Goal: Task Accomplishment & Management: Manage account settings

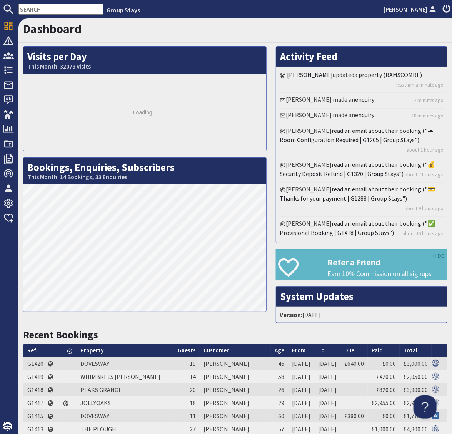
click at [68, 8] on input "text" at bounding box center [60, 9] width 85 height 11
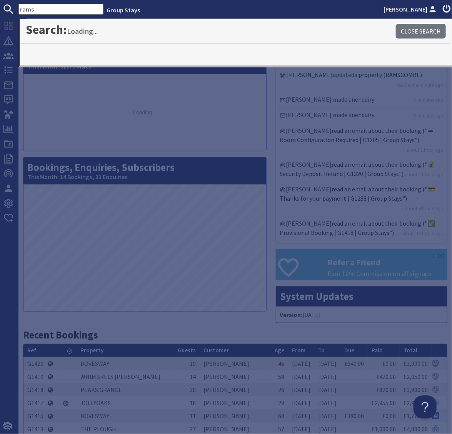
type input "rams"
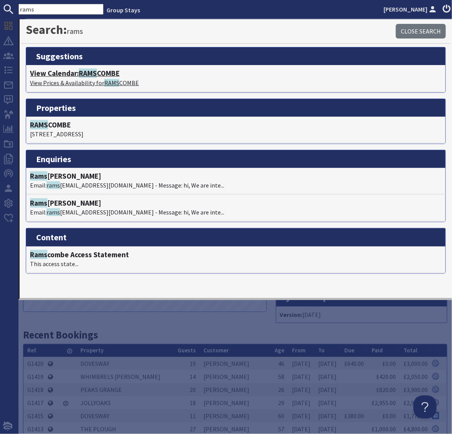
click at [92, 74] on span "RAMS" at bounding box center [88, 72] width 18 height 9
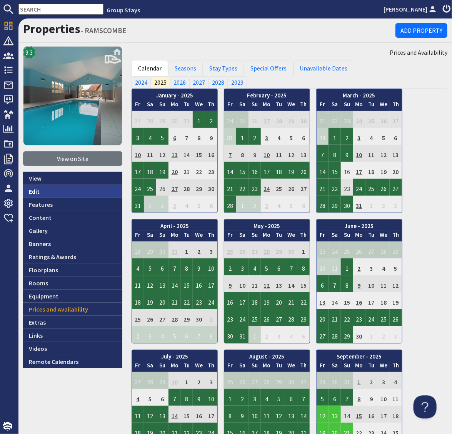
click at [33, 192] on link "Edit" at bounding box center [72, 191] width 99 height 13
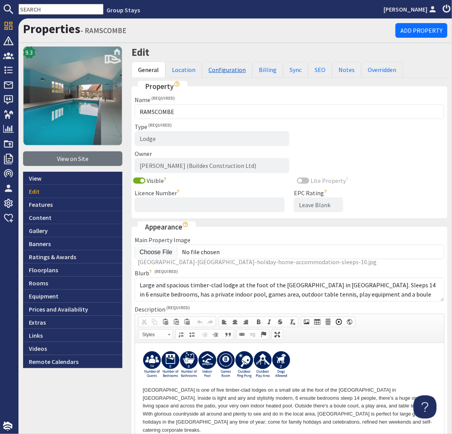
click at [216, 68] on link "Configuration" at bounding box center [227, 70] width 50 height 16
